Goal: Information Seeking & Learning: Learn about a topic

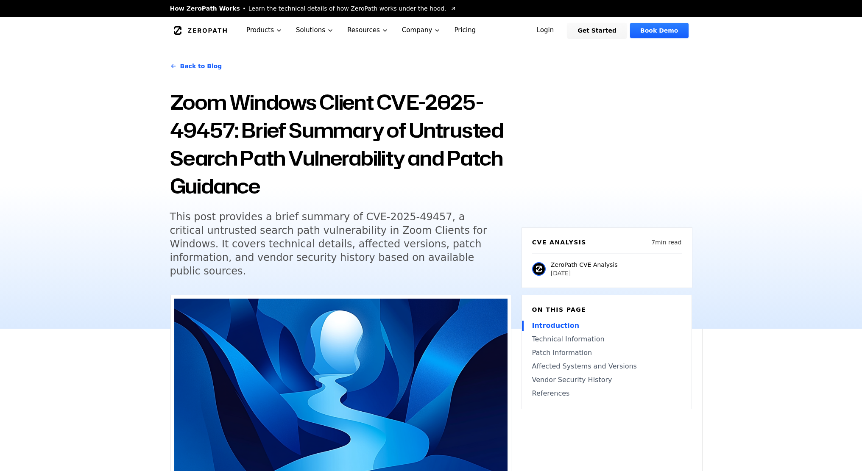
click at [205, 31] on icon "Global" at bounding box center [200, 30] width 53 height 8
click at [198, 69] on link "Back to Blog" at bounding box center [196, 66] width 52 height 24
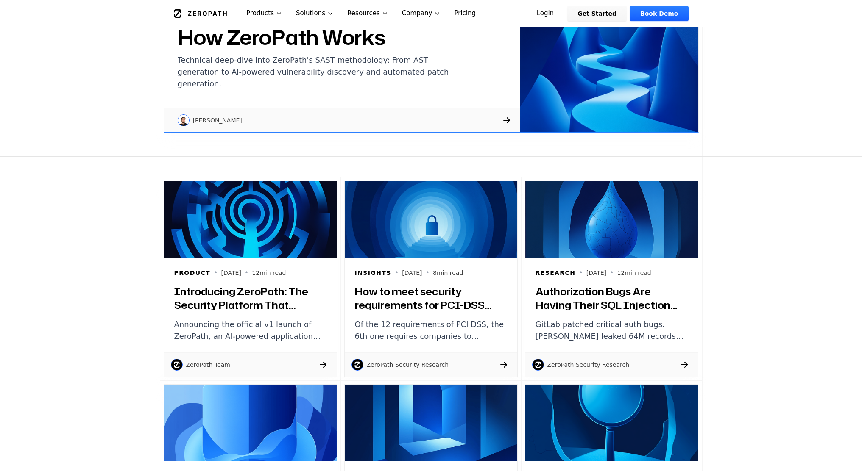
scroll to position [230, 0]
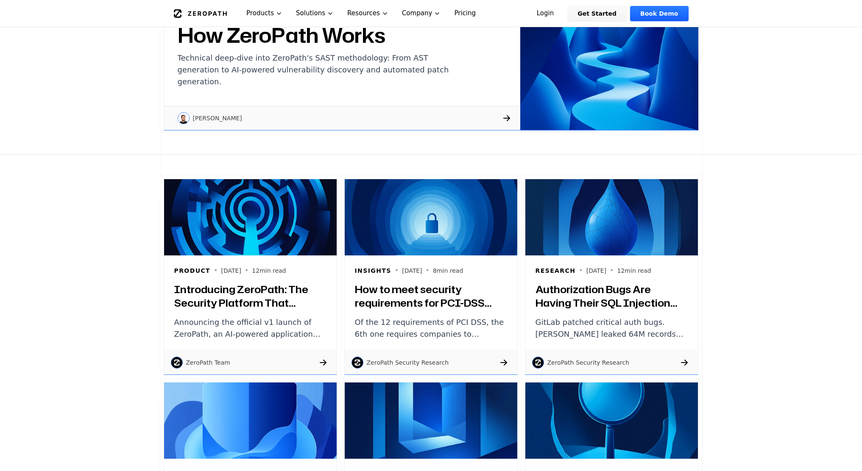
click at [150, 113] on div "Product • [DATE] • 15 min read How ZeroPath Works Technical deep-dive into Zero…" at bounding box center [431, 62] width 862 height 184
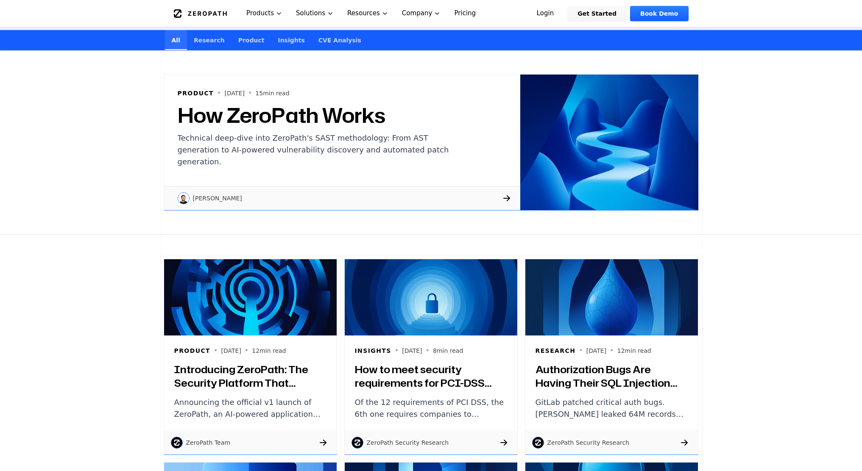
scroll to position [0, 0]
